Goal: Communication & Community: Answer question/provide support

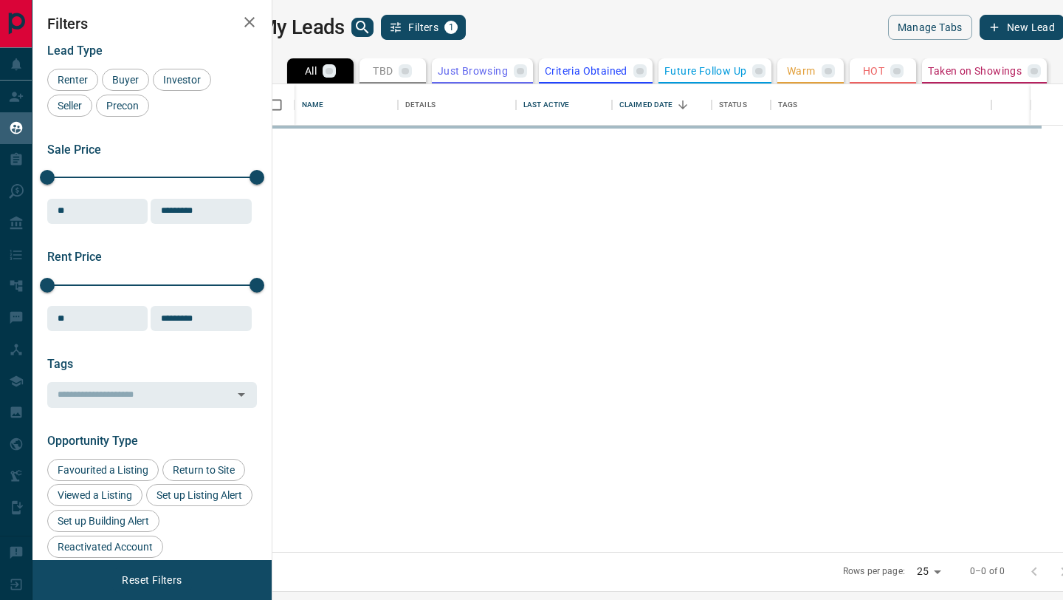
scroll to position [467, 784]
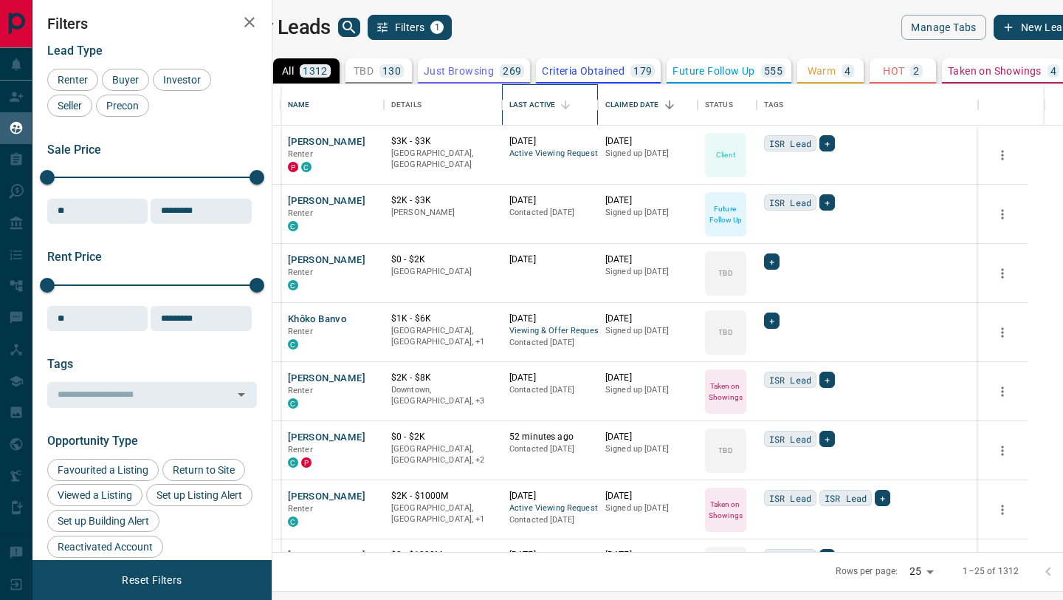
click at [555, 106] on div "Last Active" at bounding box center [533, 104] width 46 height 41
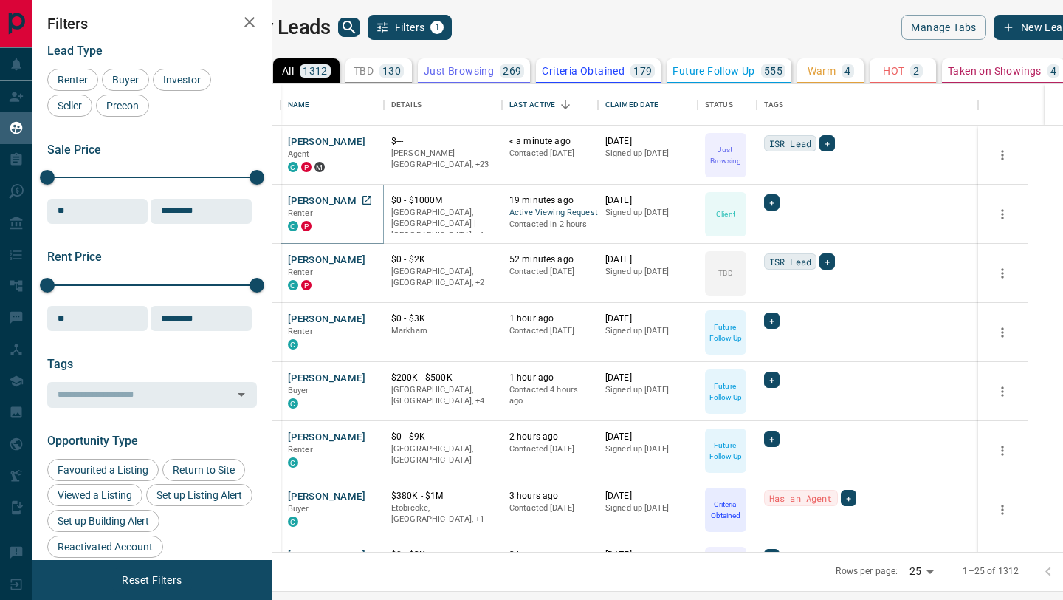
click at [366, 206] on button "[PERSON_NAME]" at bounding box center [327, 201] width 78 height 14
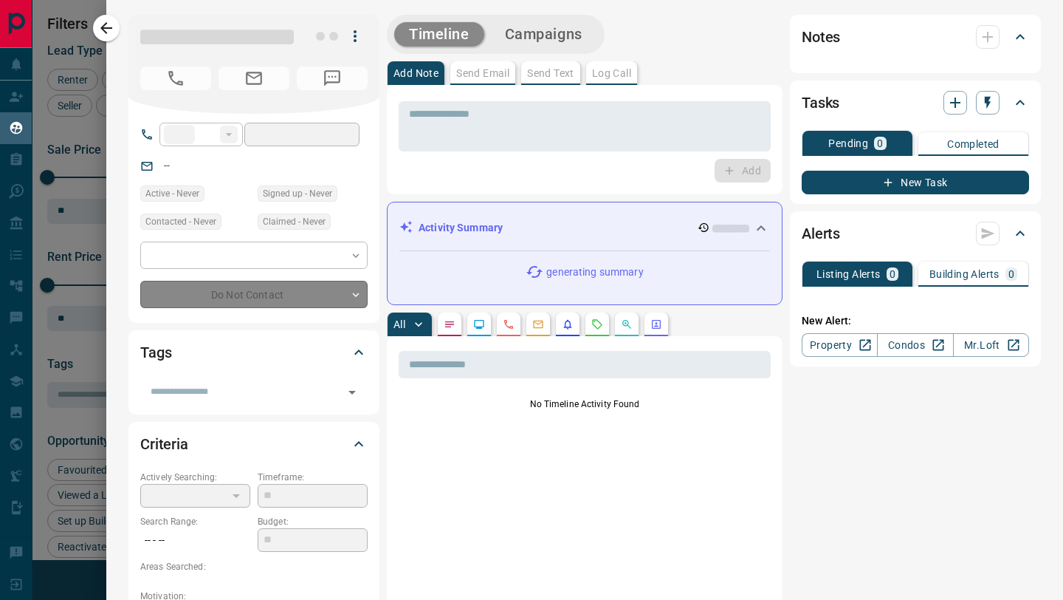
type input "**"
type input "**********"
type input "**"
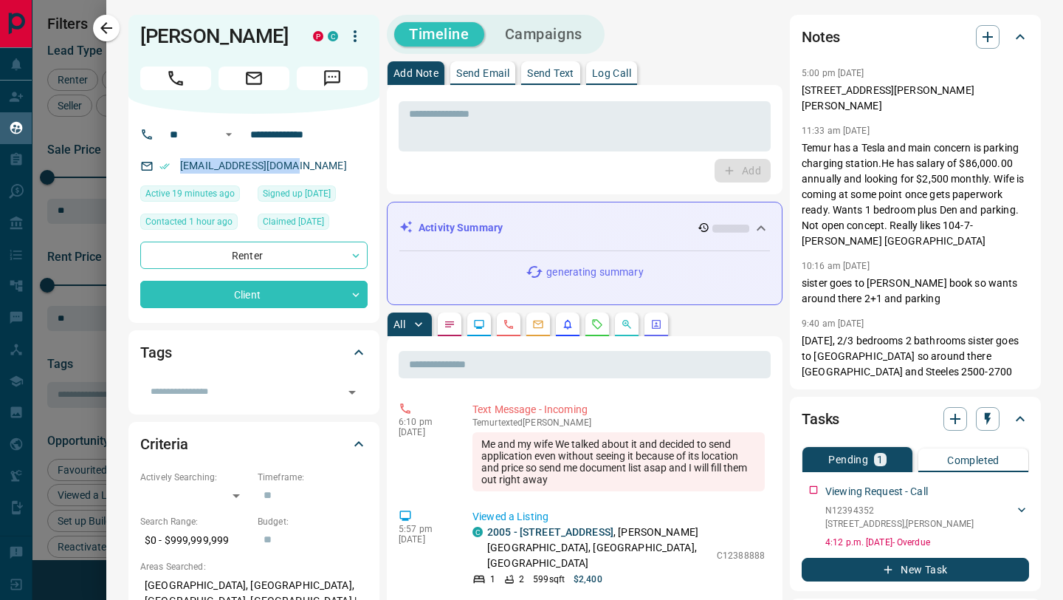
drag, startPoint x: 306, startPoint y: 187, endPoint x: 176, endPoint y: 188, distance: 130.7
click at [176, 178] on div "[EMAIL_ADDRESS][DOMAIN_NAME]" at bounding box center [253, 166] width 227 height 24
copy link "[EMAIL_ADDRESS][DOMAIN_NAME]"
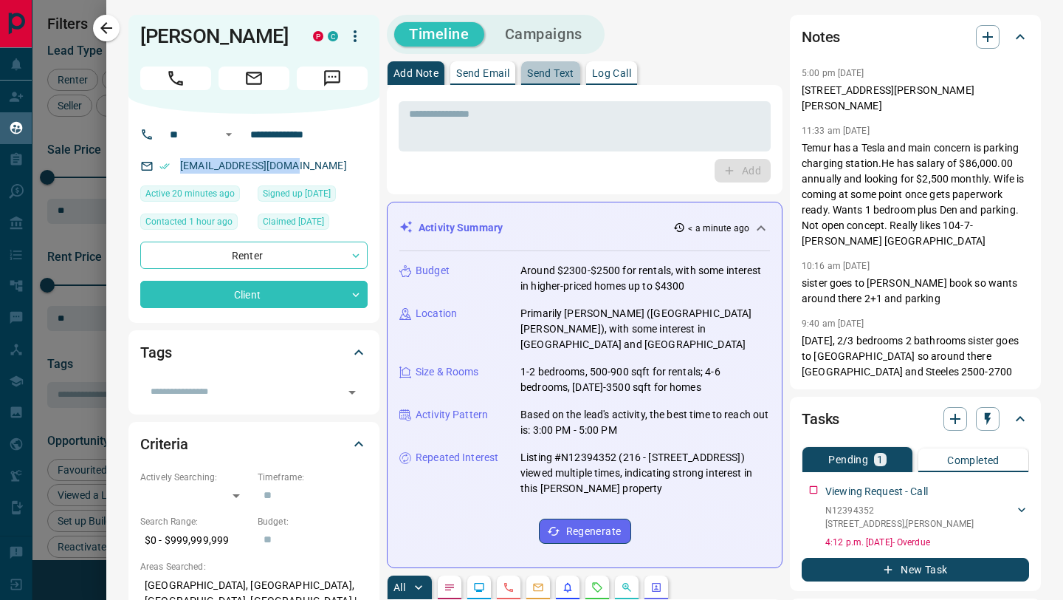
click at [566, 75] on p "Send Text" at bounding box center [550, 73] width 47 height 10
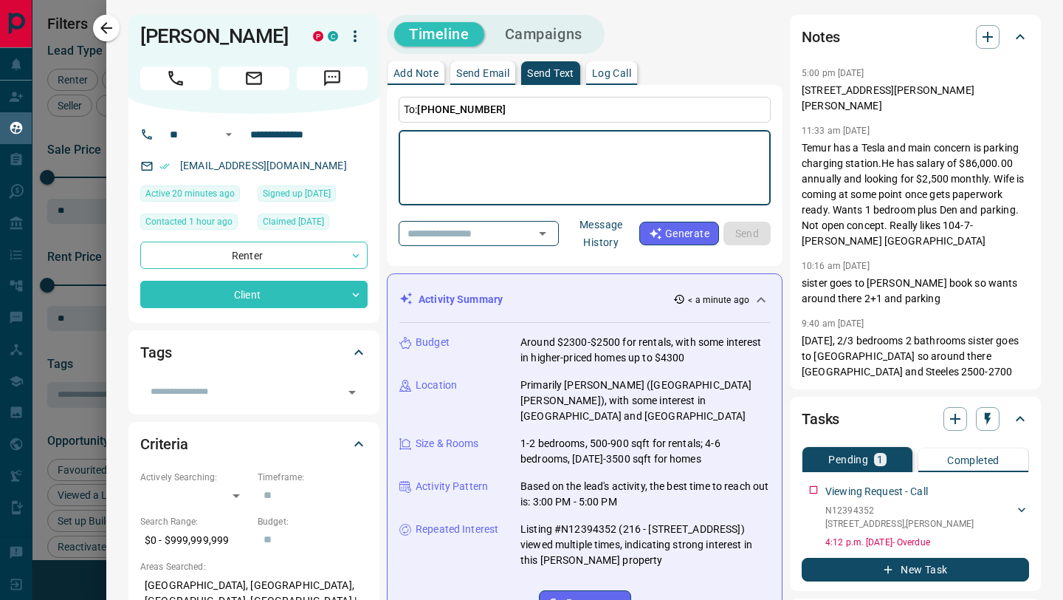
click at [562, 138] on textarea at bounding box center [585, 168] width 352 height 63
type textarea "**********"
click at [754, 236] on button "Send" at bounding box center [747, 234] width 47 height 24
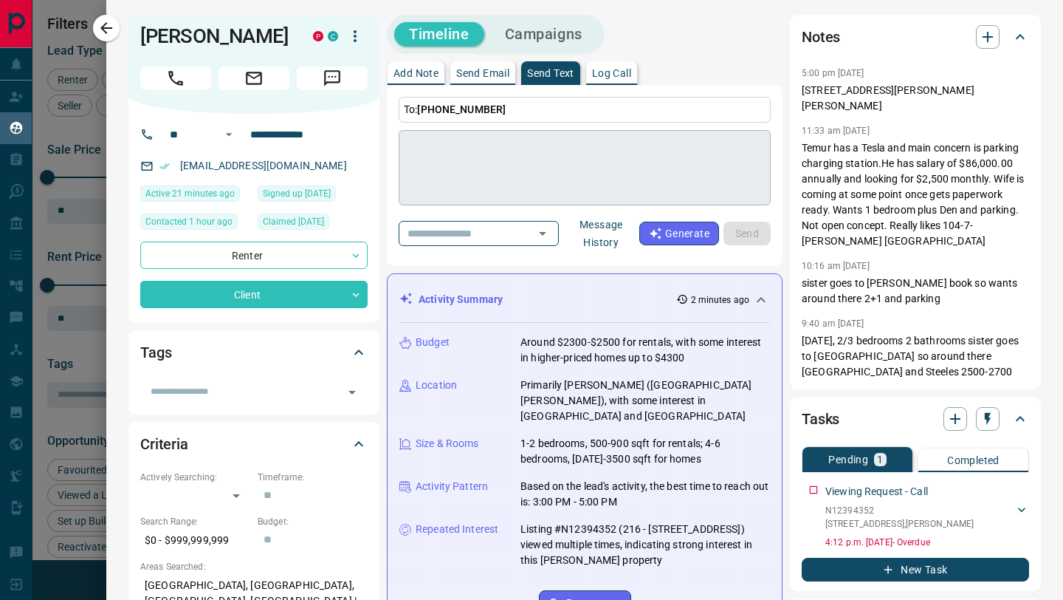
click at [538, 171] on textarea at bounding box center [585, 168] width 352 height 63
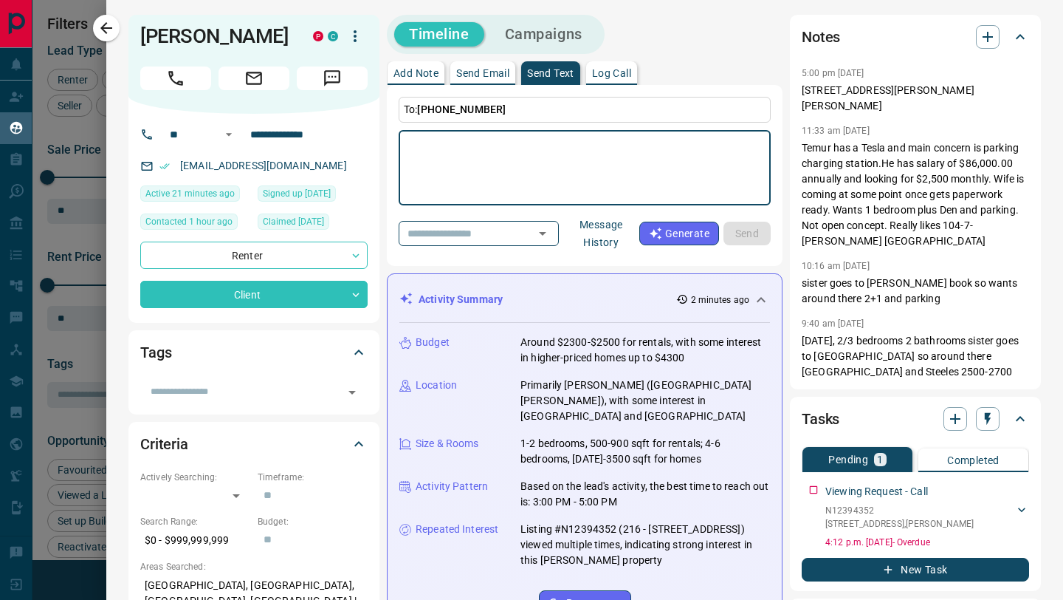
click at [604, 236] on button "Message History" at bounding box center [601, 233] width 76 height 41
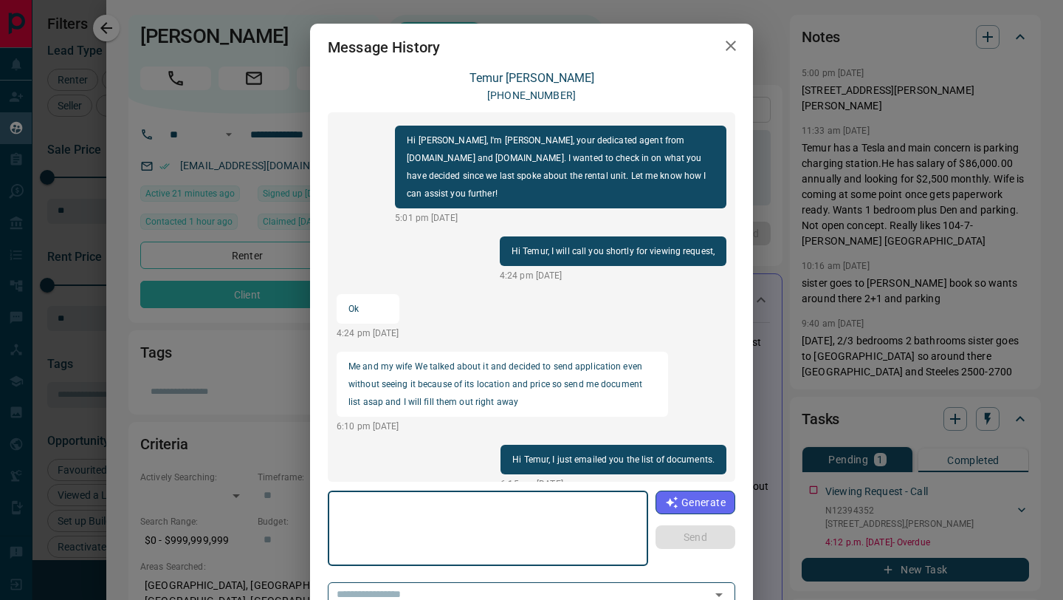
scroll to position [86, 0]
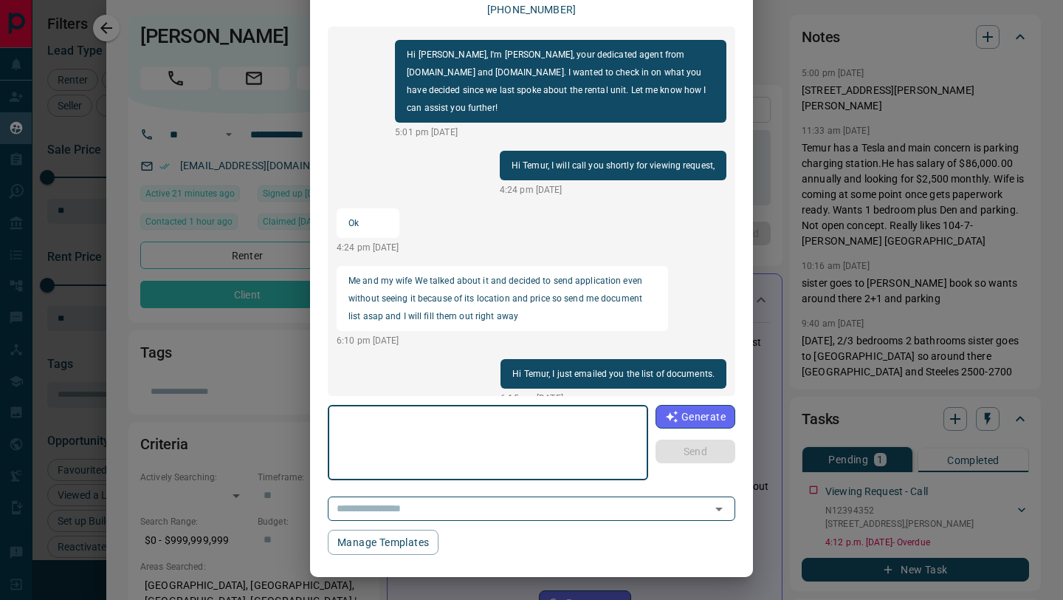
click at [121, 137] on div "Message History [PERSON_NAME] [PHONE_NUMBER] Good Morning Temur, I see you have…" at bounding box center [531, 300] width 1063 height 600
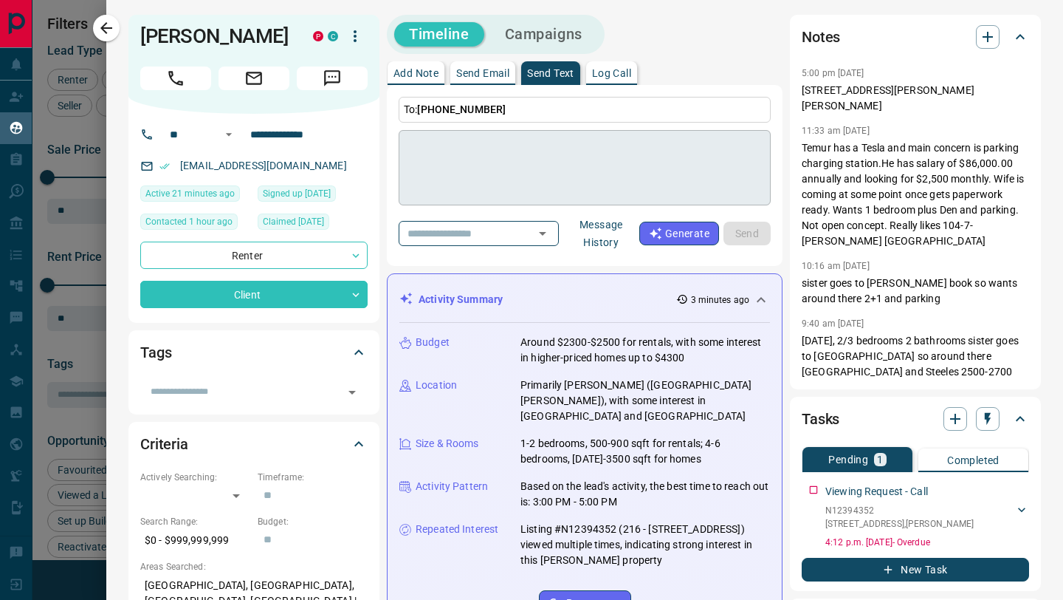
click at [558, 151] on textarea at bounding box center [585, 168] width 352 height 63
drag, startPoint x: 885, startPoint y: 491, endPoint x: 834, endPoint y: 495, distance: 51.1
click at [835, 504] on p "N12394352" at bounding box center [900, 510] width 148 height 13
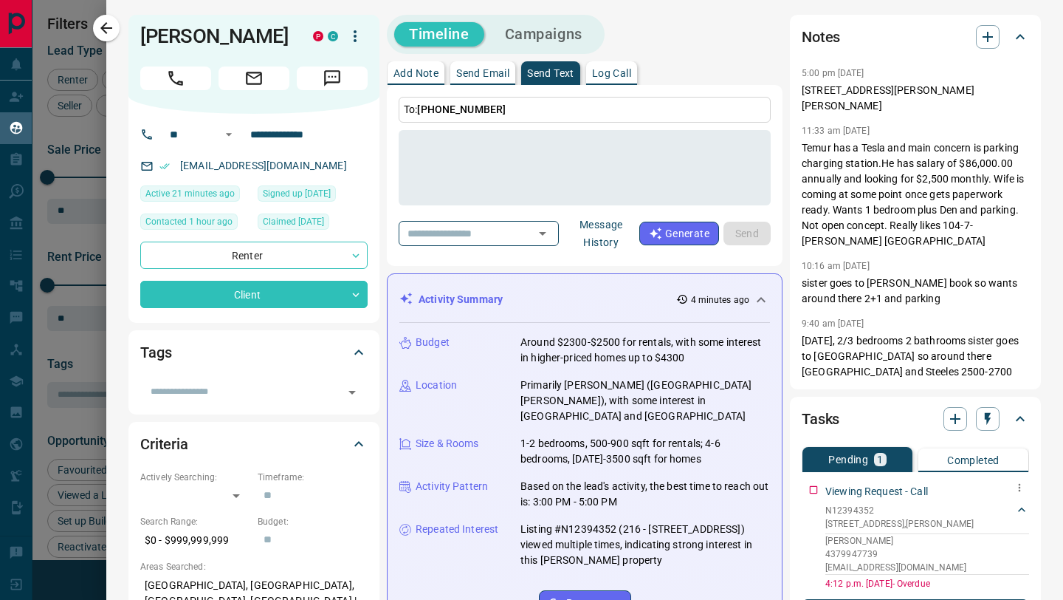
click at [834, 504] on p "N12394352" at bounding box center [900, 510] width 148 height 13
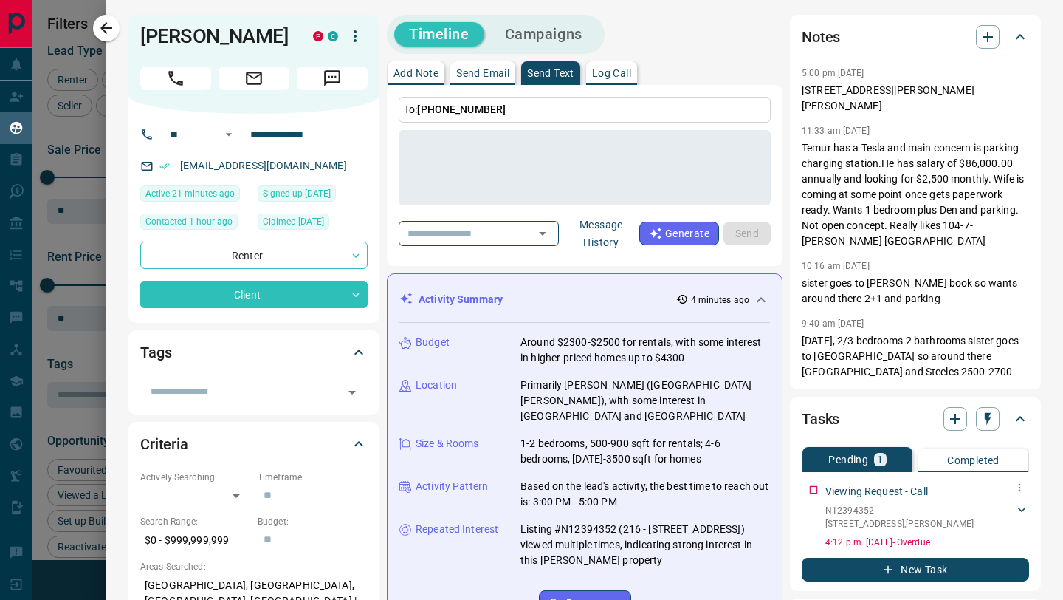
click at [854, 484] on p "Viewing Request - Call" at bounding box center [877, 492] width 103 height 16
click at [873, 535] on p "4:12 p.m. [DATE] - Overdue" at bounding box center [928, 541] width 204 height 13
drag, startPoint x: 813, startPoint y: 496, endPoint x: 884, endPoint y: 493, distance: 71.0
click at [876, 493] on div "Viewing Request - Call N12394352 216 - [STREET_ADDRESS][PERSON_NAME][PERSON_NAM…" at bounding box center [915, 513] width 227 height 71
click at [885, 504] on p "N12394352" at bounding box center [900, 510] width 148 height 13
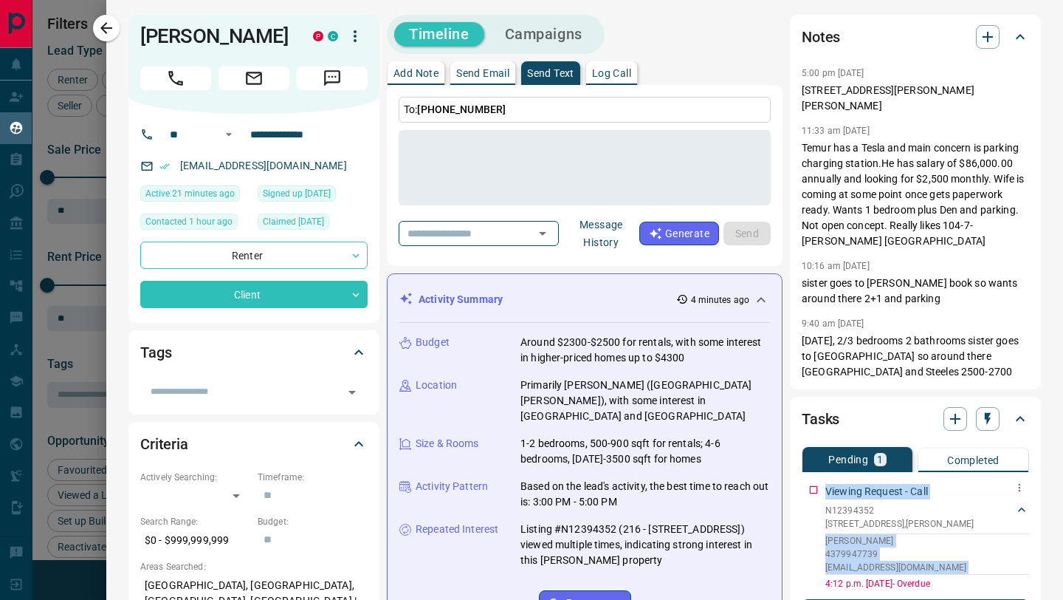
drag, startPoint x: 874, startPoint y: 496, endPoint x: 820, endPoint y: 493, distance: 54.0
click at [820, 493] on div "Viewing Request - Call N12394352 216 - [STREET_ADDRESS][PERSON_NAME][PERSON_NAM…" at bounding box center [915, 534] width 227 height 112
click at [891, 484] on p "Viewing Request - Call" at bounding box center [877, 492] width 103 height 16
click at [1021, 481] on icon "button" at bounding box center [1020, 487] width 12 height 12
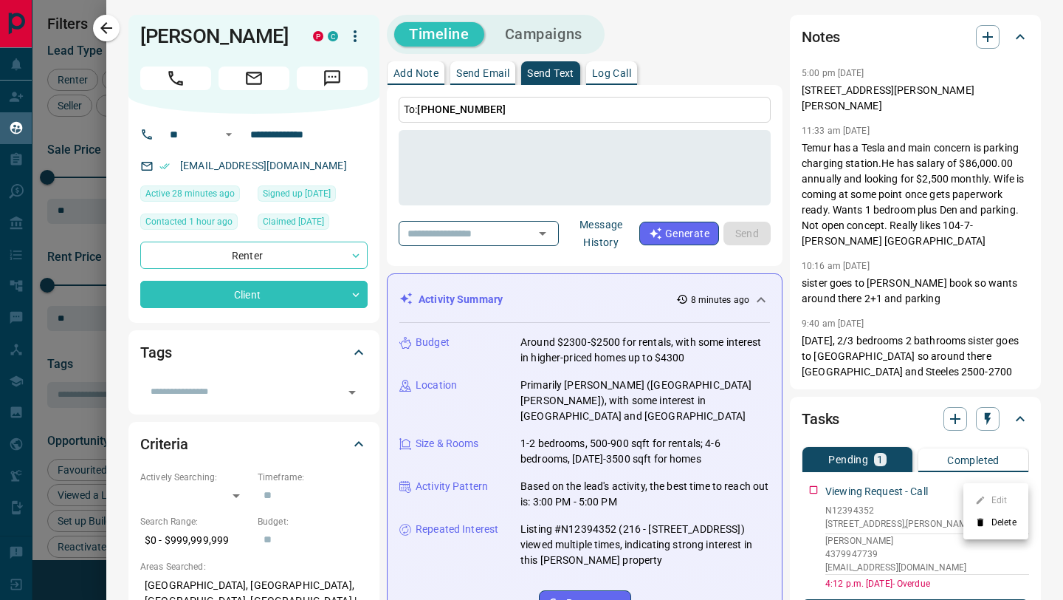
click at [928, 493] on div at bounding box center [531, 300] width 1063 height 600
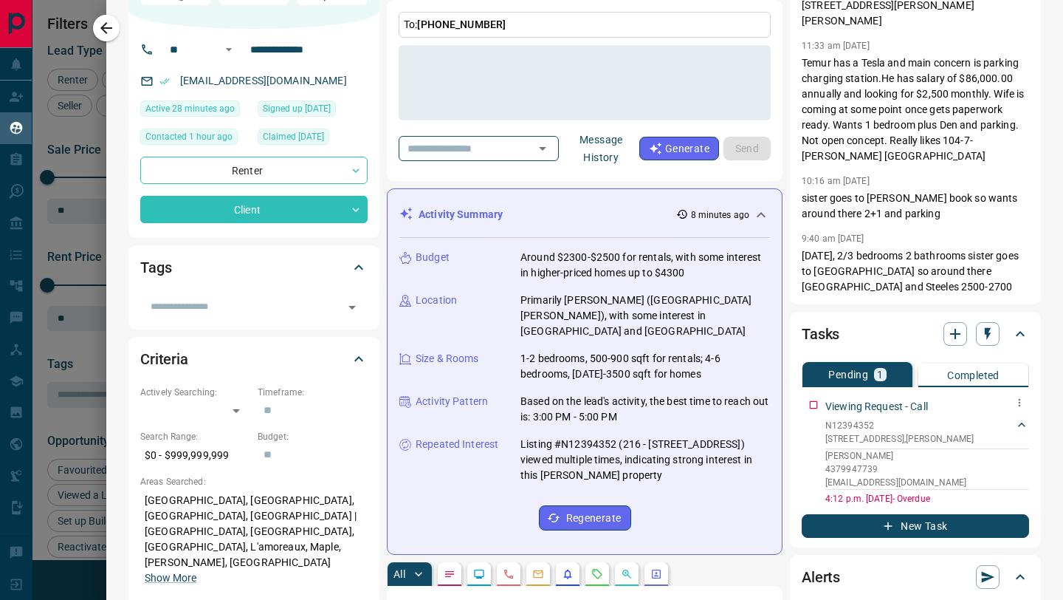
scroll to position [109, 0]
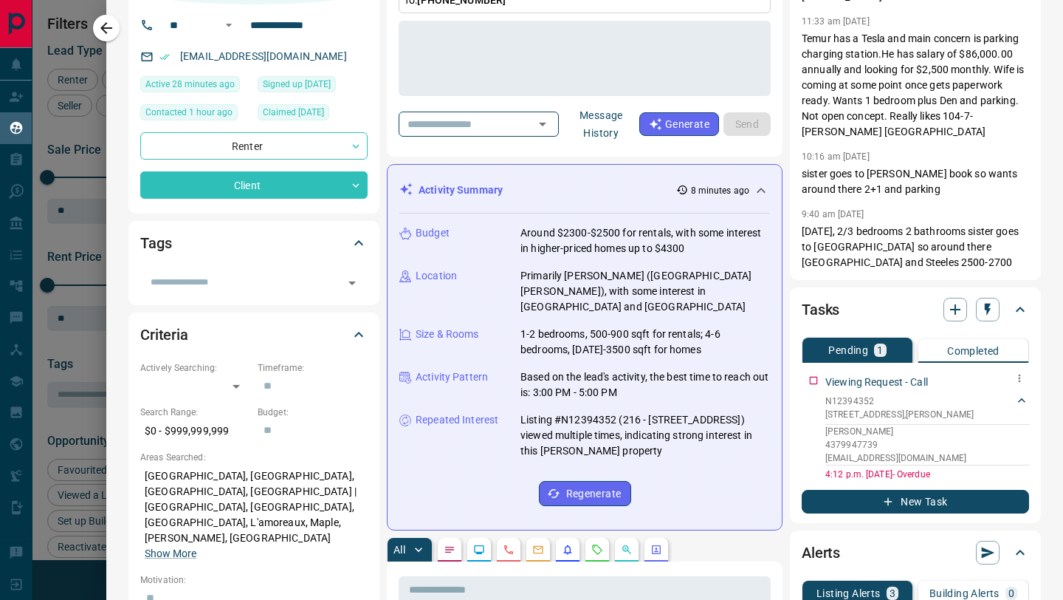
drag, startPoint x: 880, startPoint y: 385, endPoint x: 828, endPoint y: 383, distance: 52.5
click at [837, 394] on p "N12394352" at bounding box center [900, 400] width 148 height 13
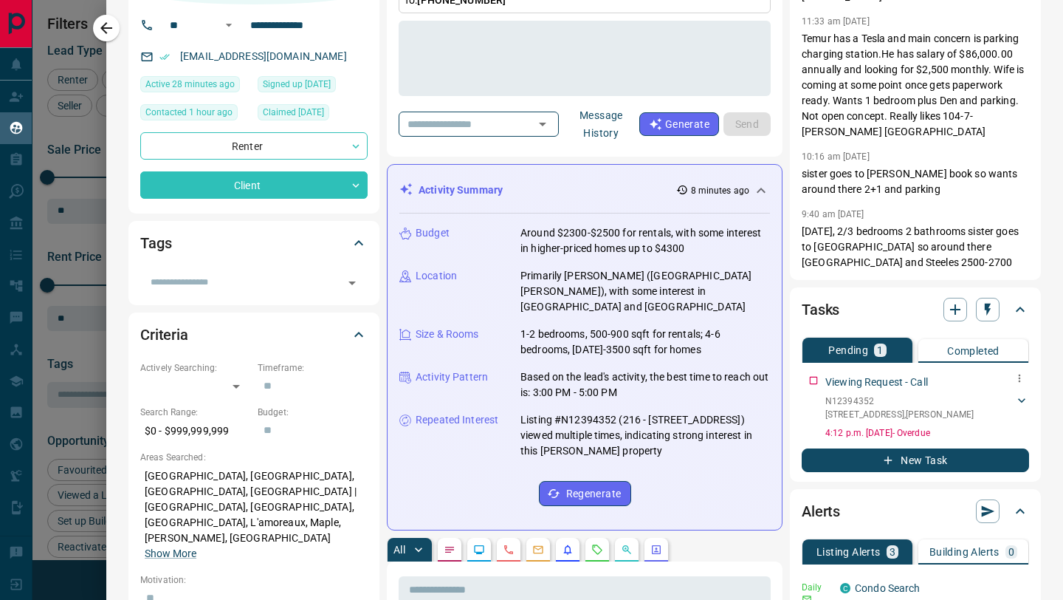
click at [828, 394] on p "N12394352" at bounding box center [900, 400] width 148 height 13
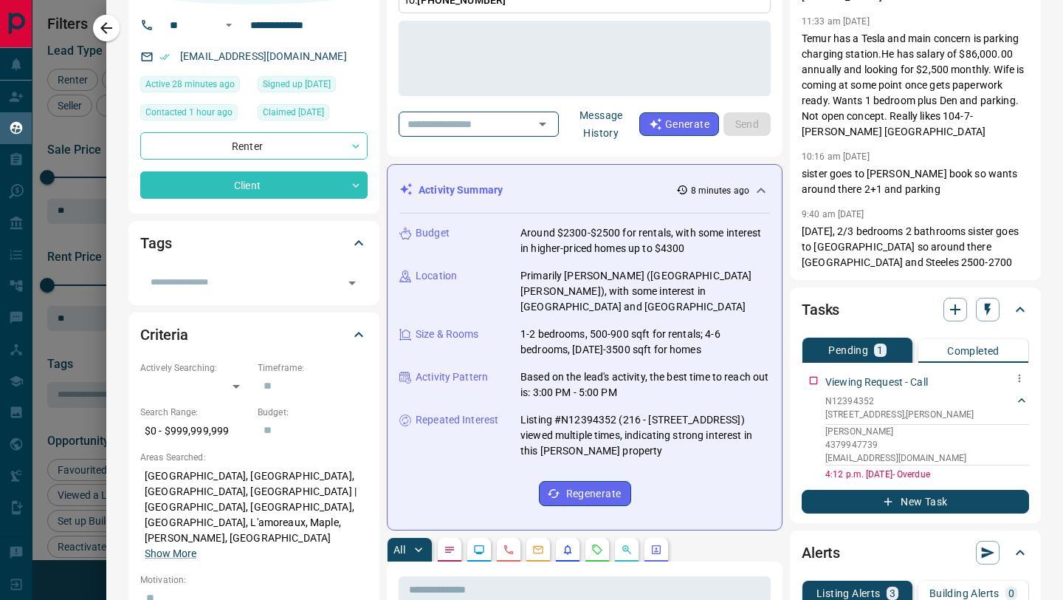
click at [828, 394] on p "N12394352" at bounding box center [900, 400] width 148 height 13
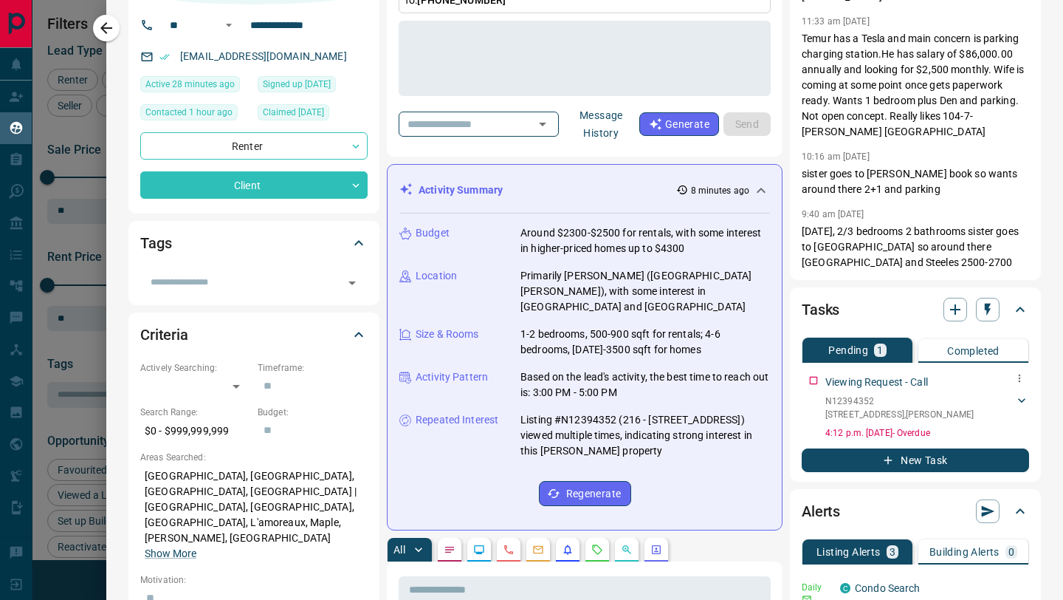
drag, startPoint x: 819, startPoint y: 384, endPoint x: 885, endPoint y: 386, distance: 65.8
click at [885, 385] on div "Viewing Request - Call N12394352 216 - [STREET_ADDRESS][PERSON_NAME][PERSON_NAM…" at bounding box center [915, 403] width 227 height 71
drag, startPoint x: 560, startPoint y: 404, endPoint x: 614, endPoint y: 404, distance: 53.9
click at [614, 412] on p "Listing #N12394352 (216 - [STREET_ADDRESS]) viewed multiple times, indicating s…" at bounding box center [646, 435] width 250 height 47
copy p "N12394352"
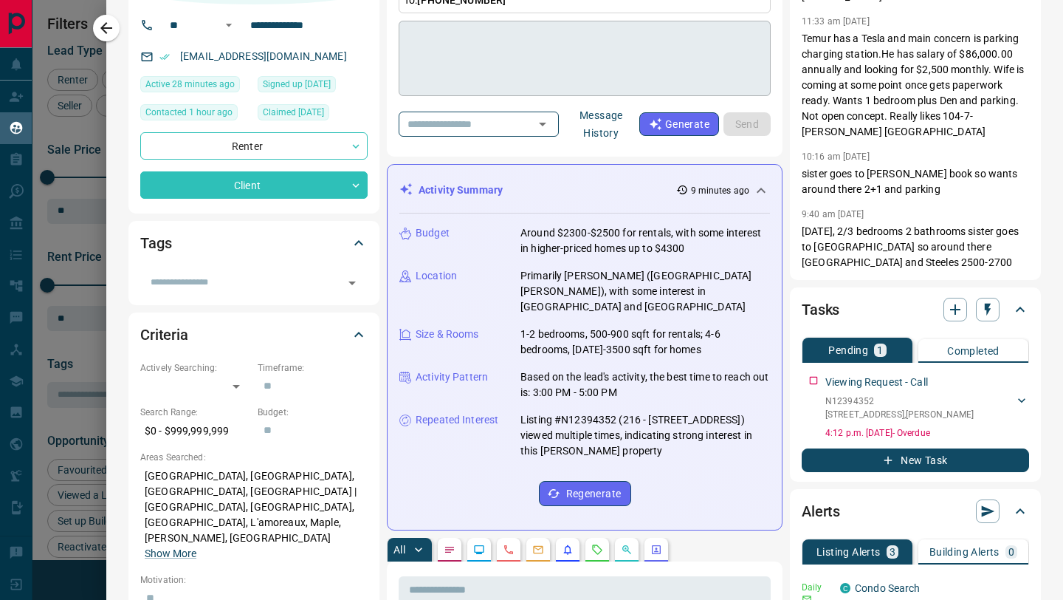
click at [546, 58] on textarea at bounding box center [585, 58] width 352 height 63
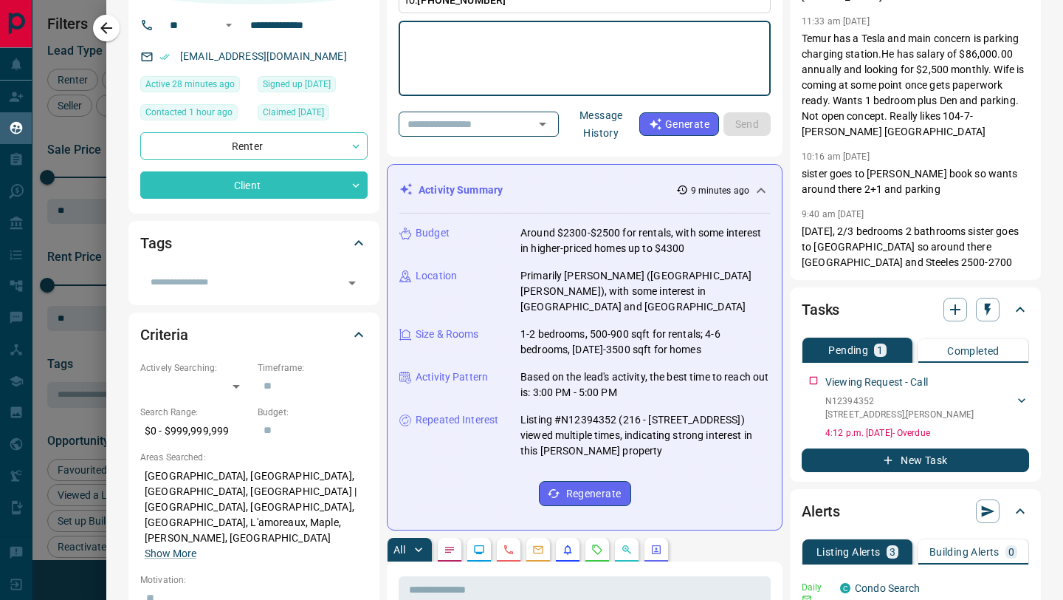
scroll to position [0, 0]
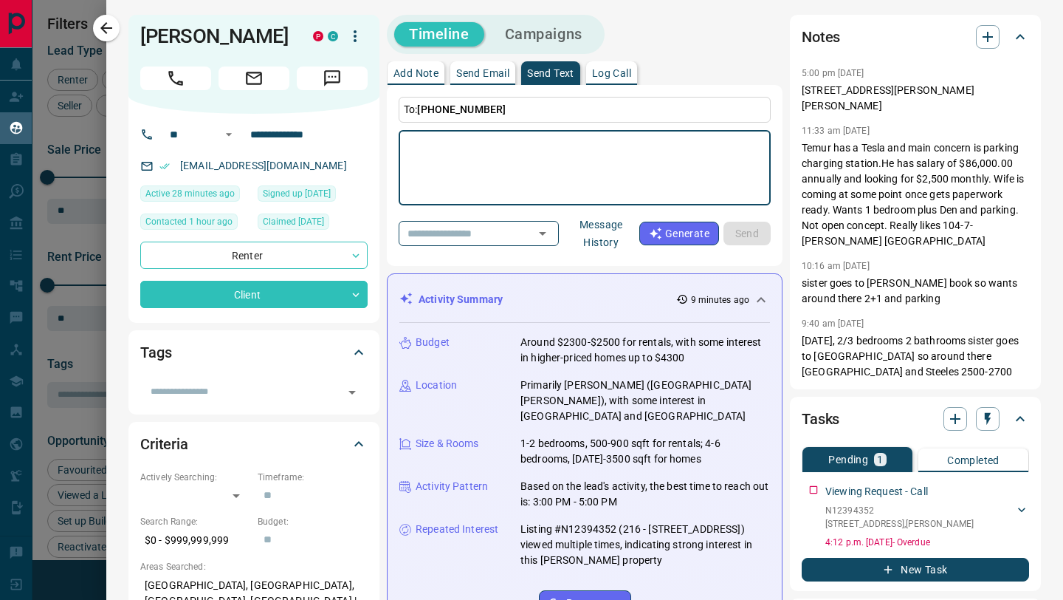
click at [638, 154] on textarea at bounding box center [585, 168] width 352 height 63
click at [582, 157] on textarea at bounding box center [585, 168] width 352 height 63
